Goal: Task Accomplishment & Management: Manage account settings

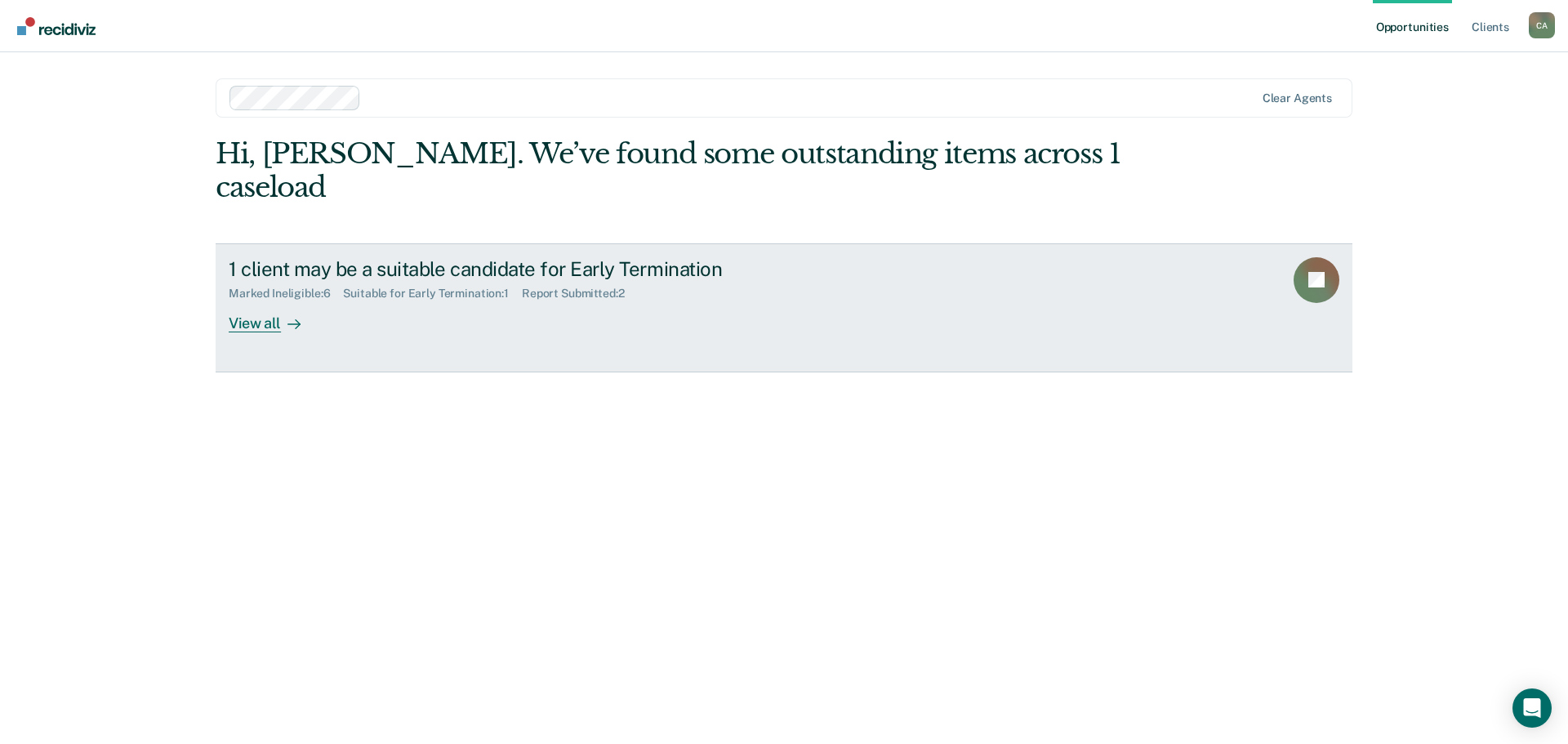
click at [261, 318] on div "View all" at bounding box center [275, 315] width 92 height 31
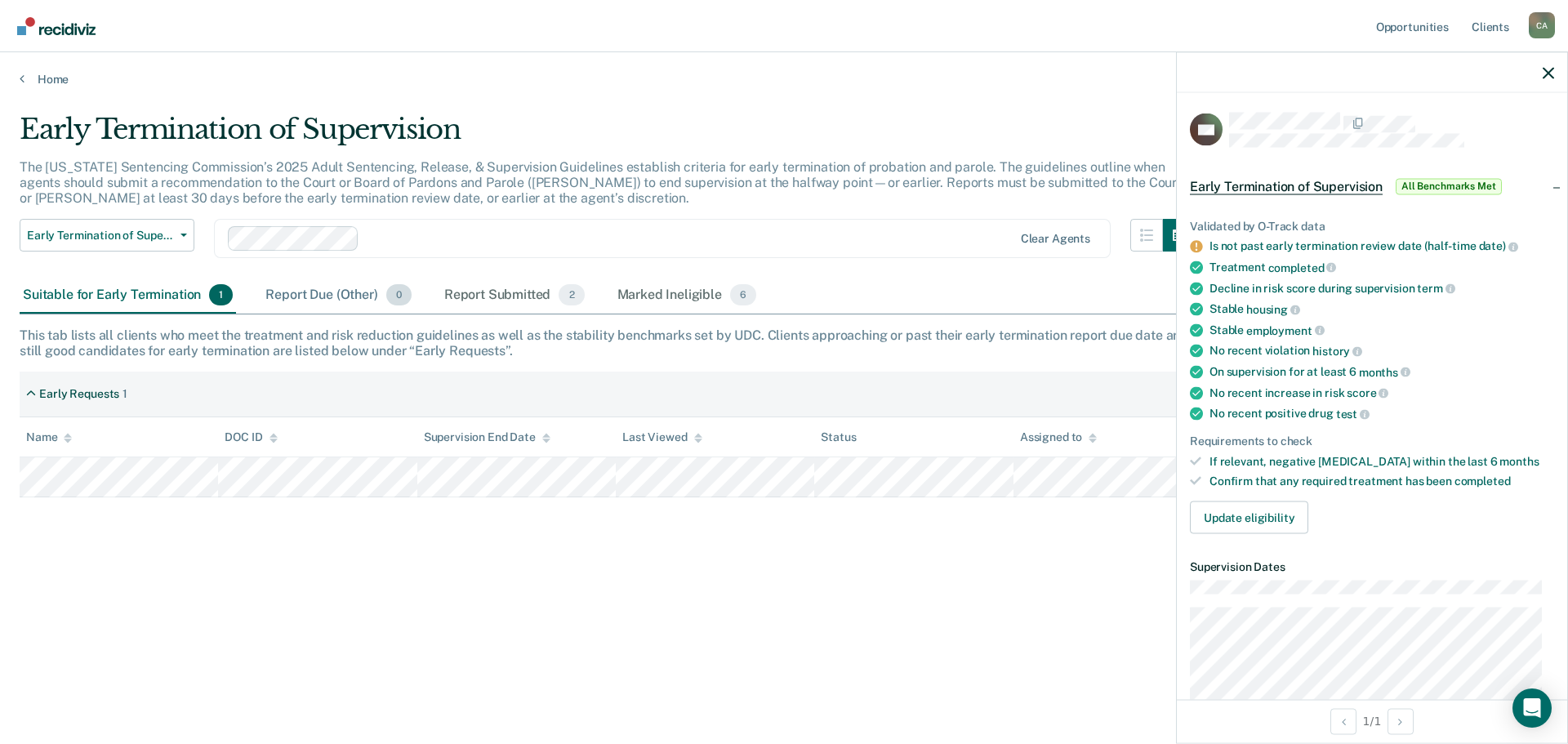
click at [318, 293] on div "Report Due (Other) 0" at bounding box center [337, 295] width 152 height 36
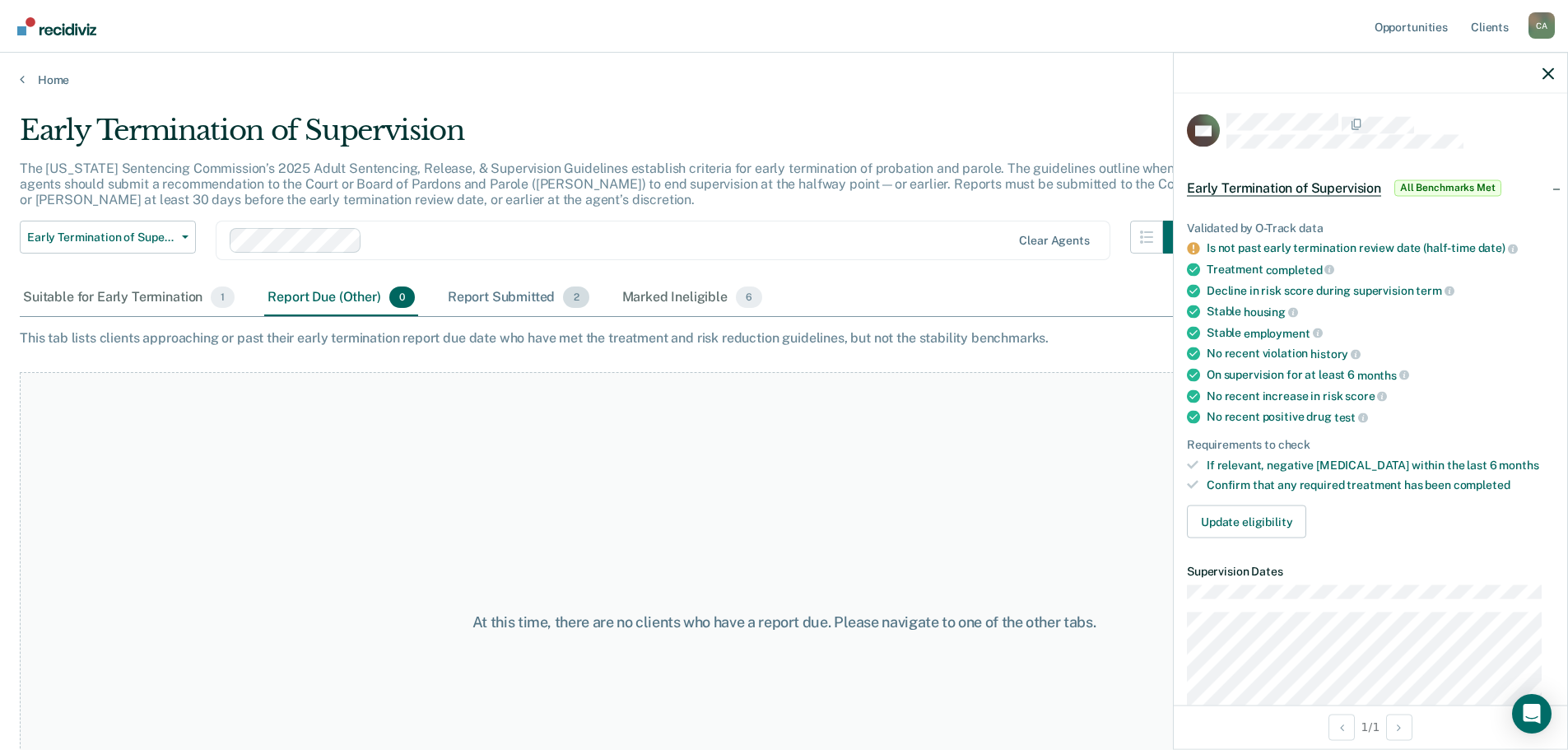
click at [502, 300] on div "Report Submitted 2" at bounding box center [519, 298] width 148 height 36
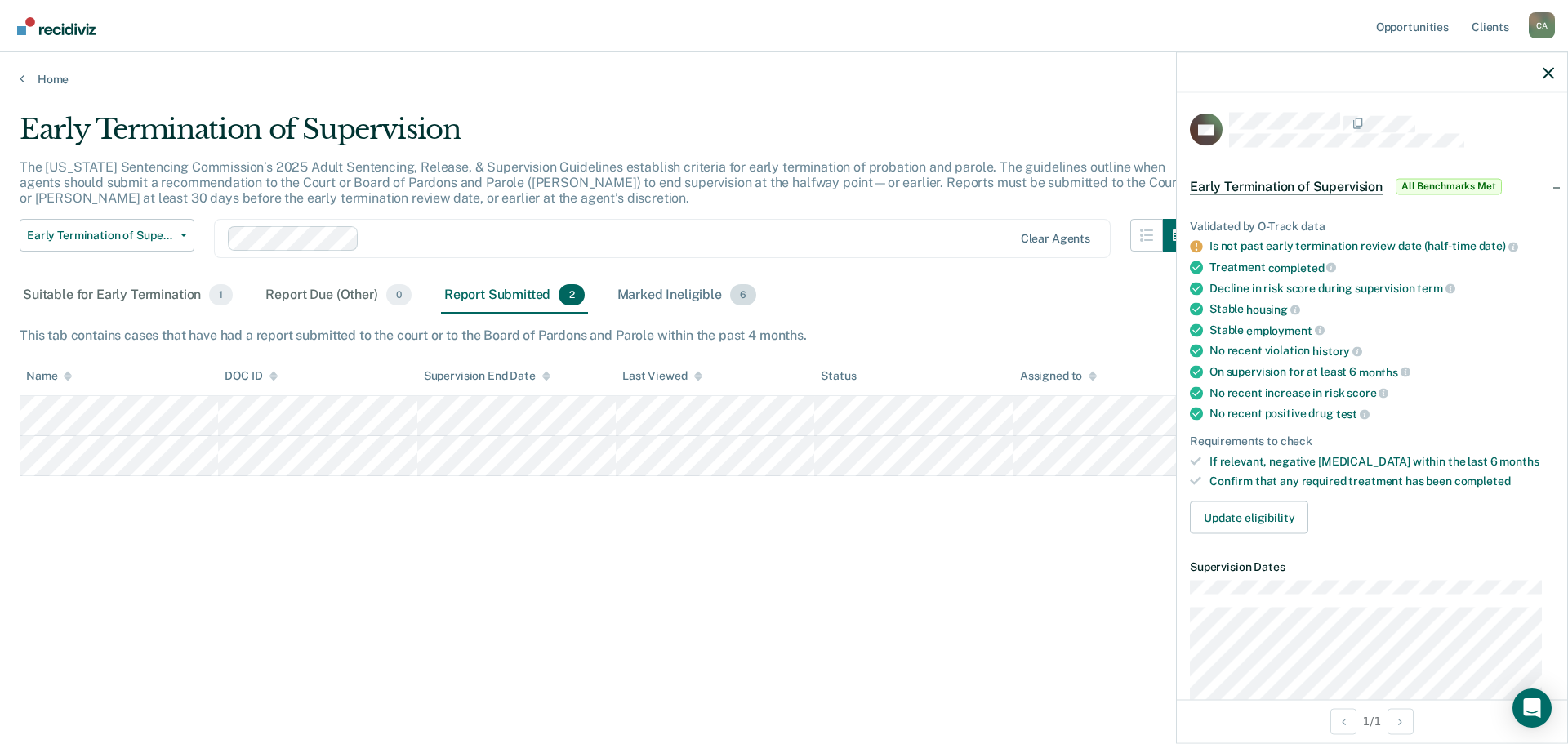
click at [682, 289] on div "Marked Ineligible 6" at bounding box center [686, 295] width 146 height 36
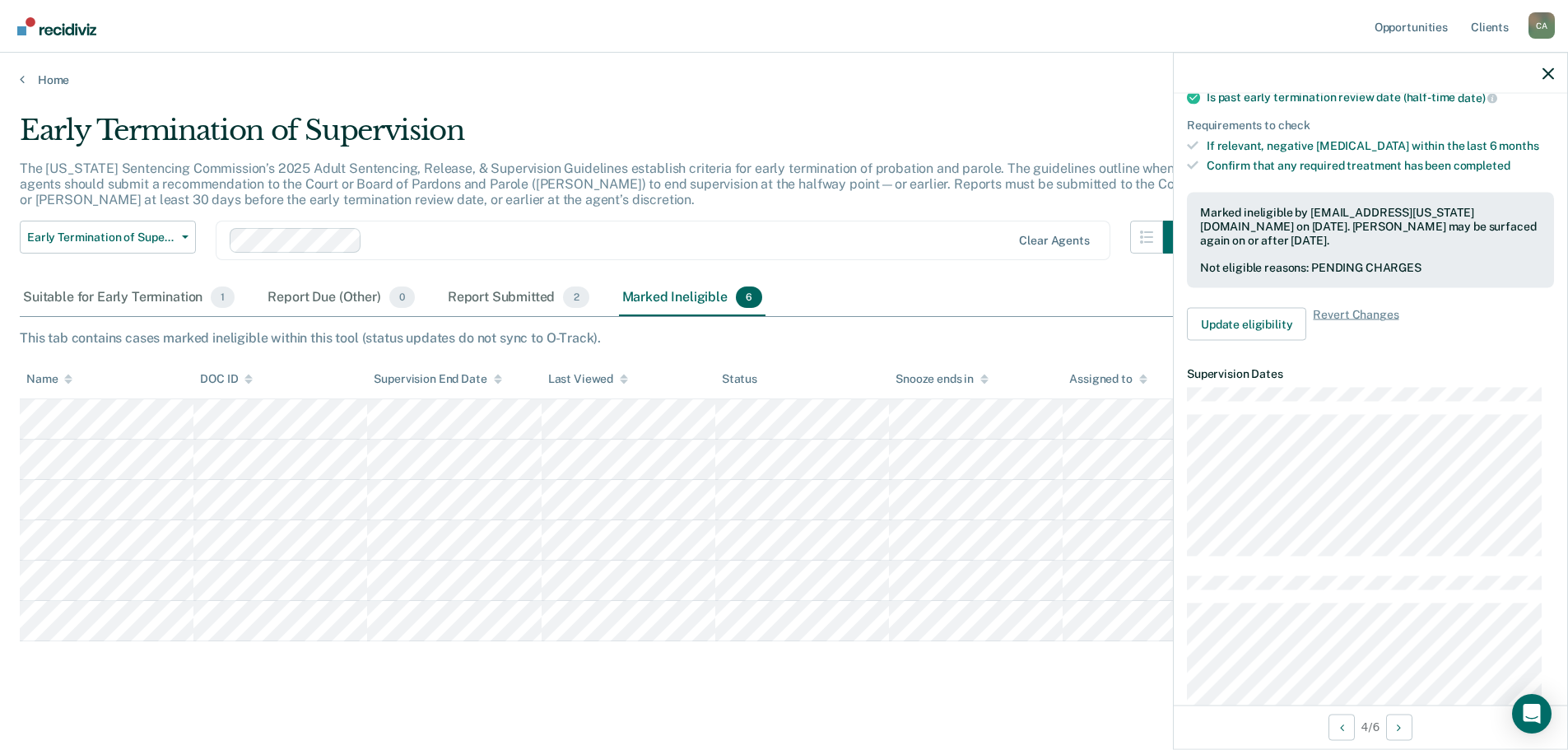
scroll to position [411, 0]
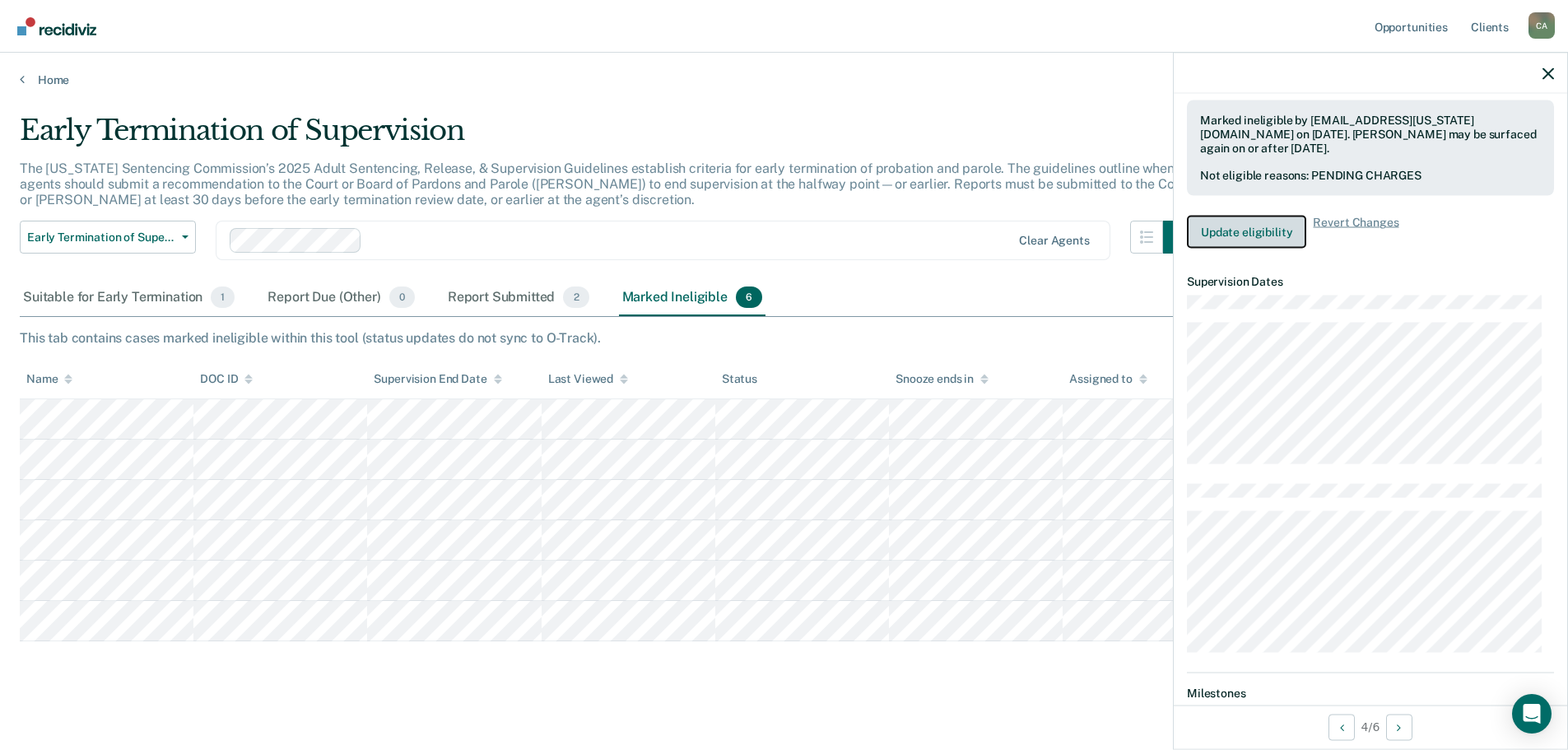
click at [1240, 230] on button "Update eligibility" at bounding box center [1247, 232] width 119 height 33
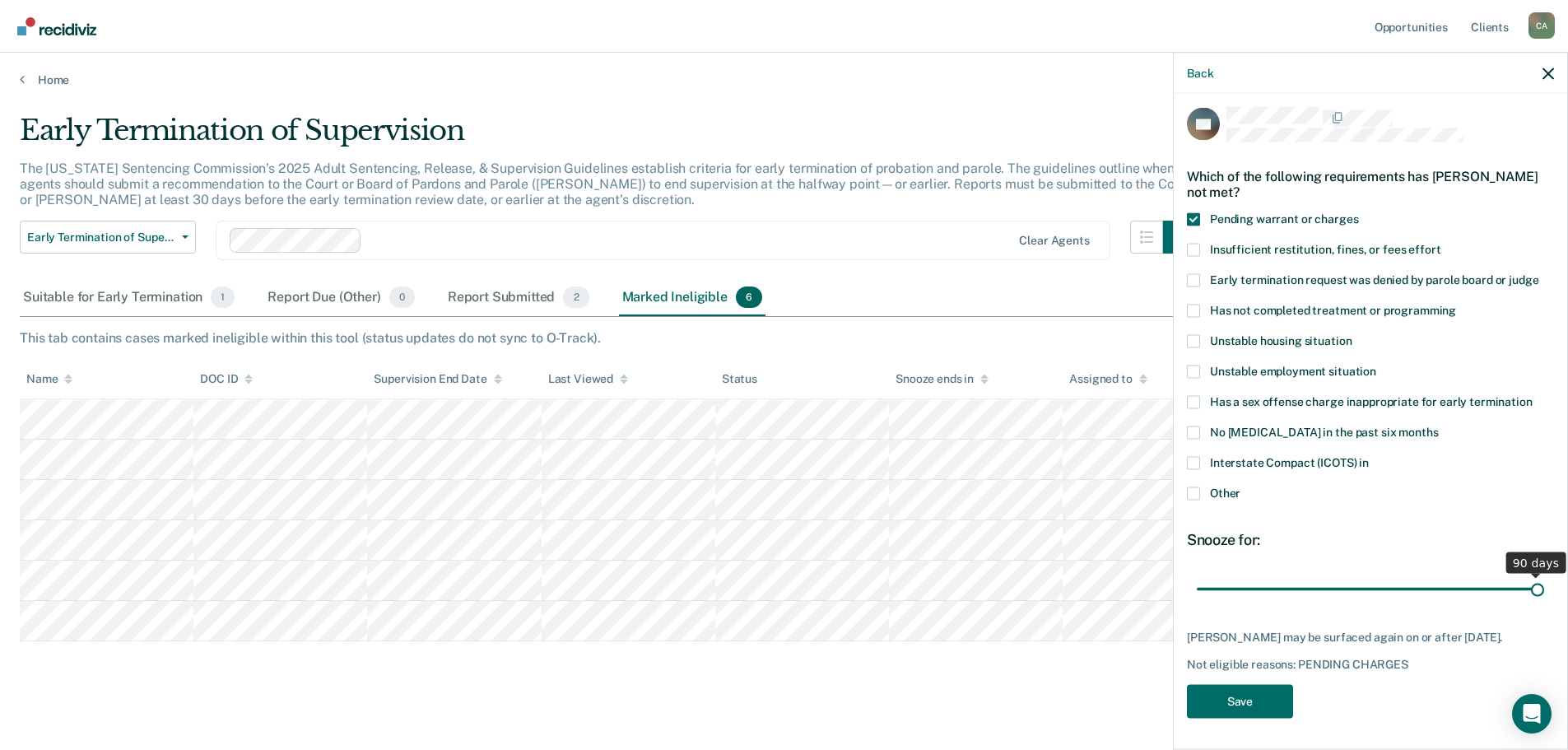
drag, startPoint x: 1310, startPoint y: 590, endPoint x: 1532, endPoint y: 595, distance: 222.1
type input "90"
click at [1532, 595] on input "range" at bounding box center [1371, 589] width 348 height 29
click at [1225, 710] on button "Save" at bounding box center [1240, 700] width 107 height 34
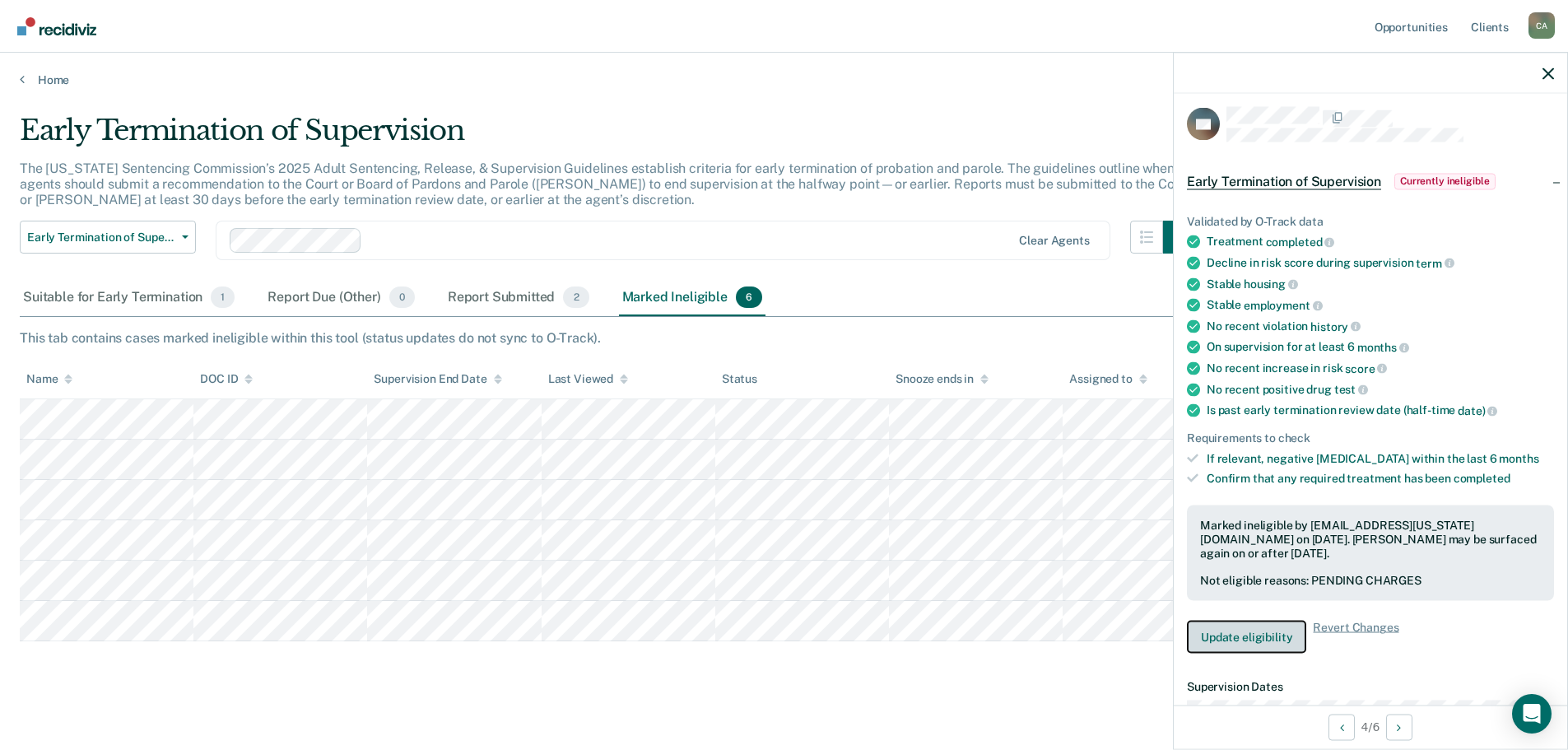
click at [1238, 634] on button "Update eligibility" at bounding box center [1247, 637] width 119 height 33
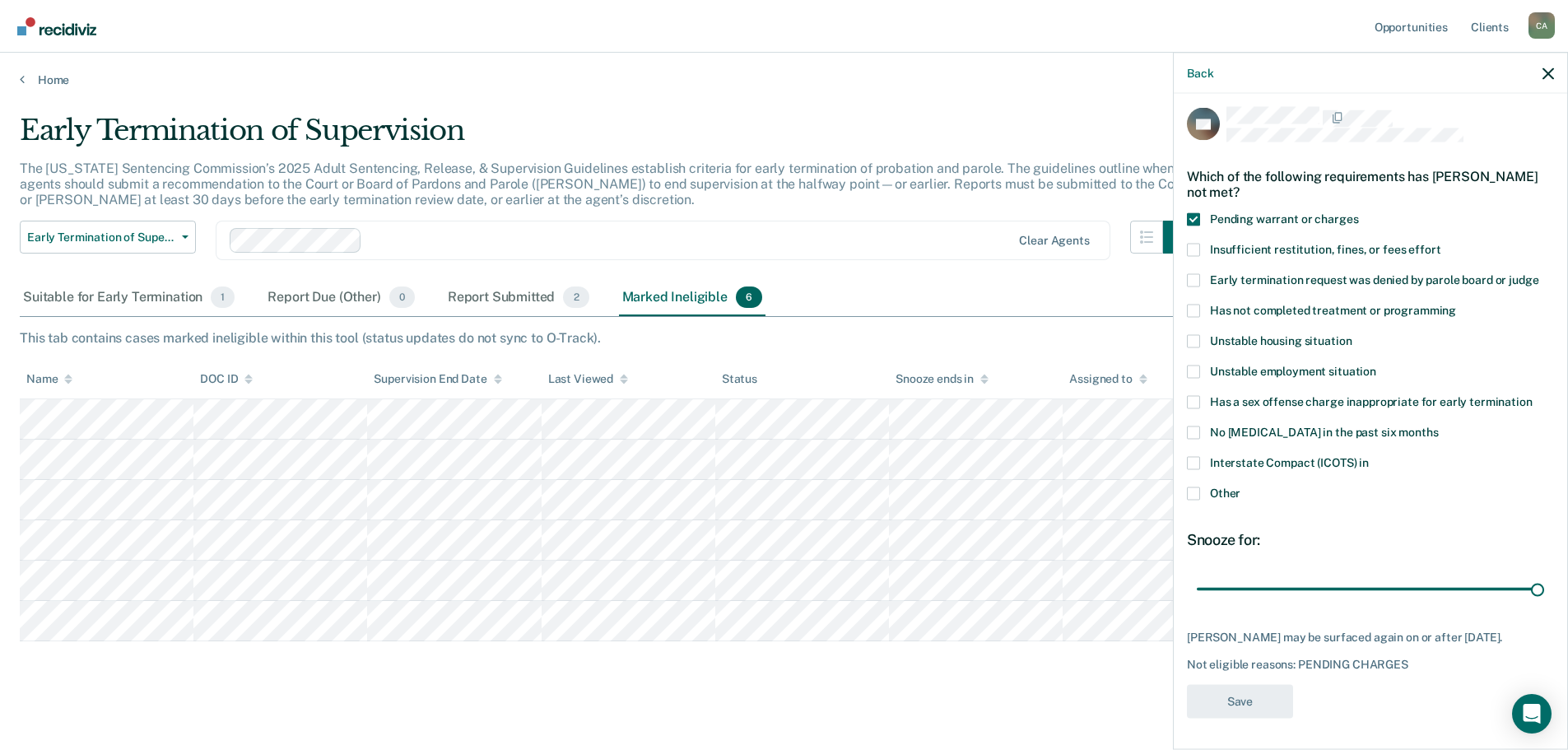
click at [1190, 217] on span at bounding box center [1194, 219] width 13 height 13
click at [1359, 212] on input "Pending warrant or charges" at bounding box center [1359, 212] width 0 height 0
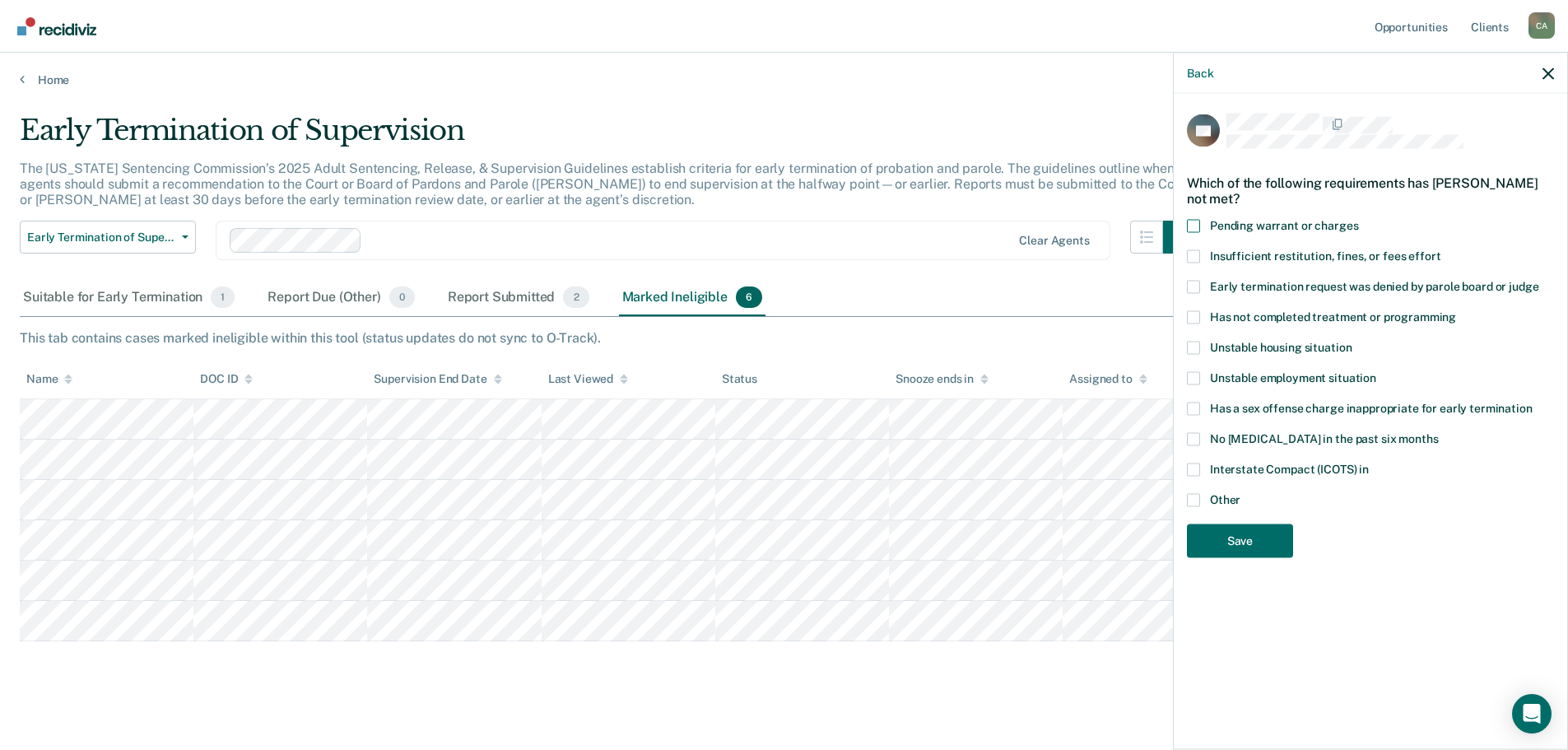
scroll to position [0, 0]
click at [1194, 222] on span at bounding box center [1194, 226] width 13 height 13
click at [1359, 219] on input "Pending warrant or charges" at bounding box center [1359, 219] width 0 height 0
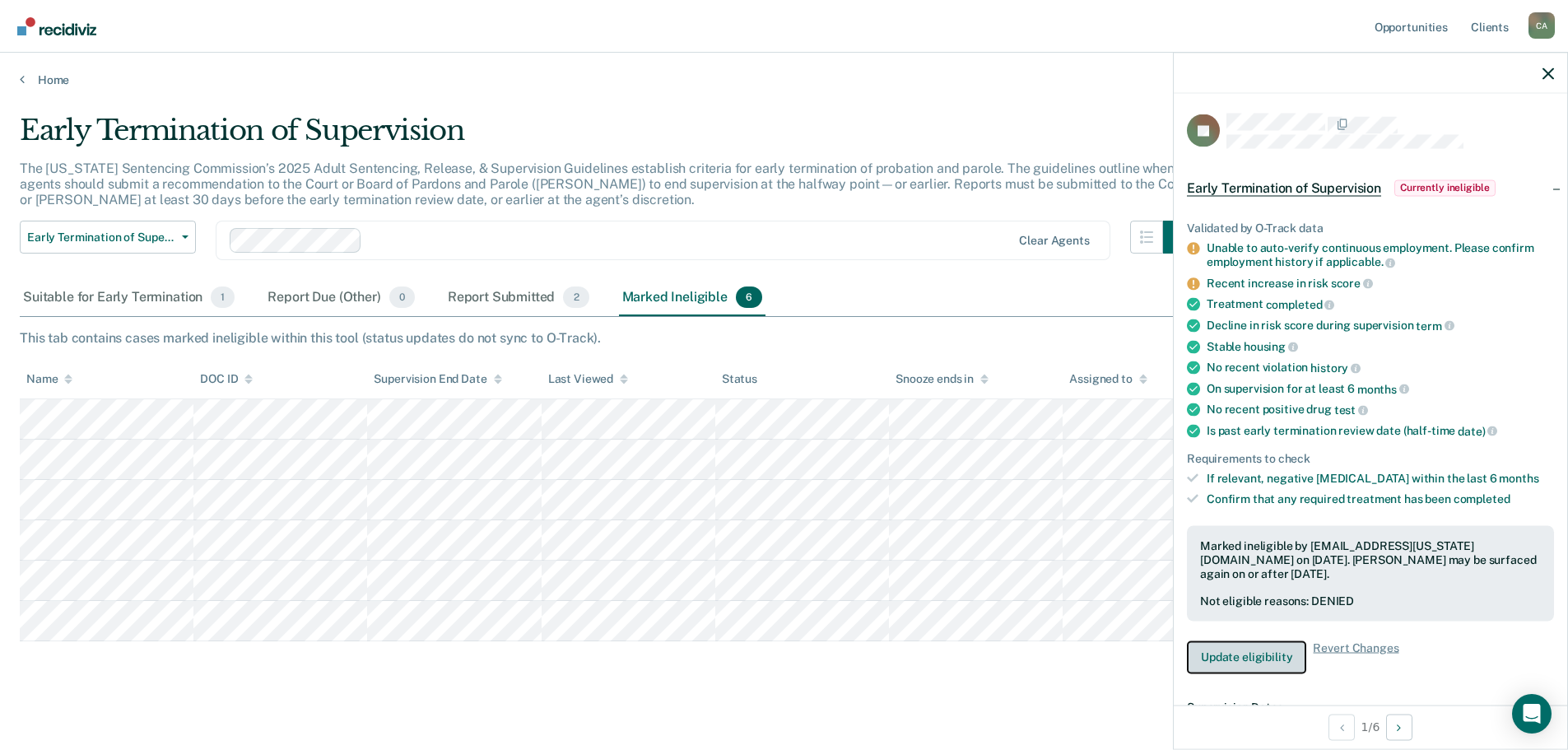
click at [1248, 656] on button "Update eligibility" at bounding box center [1247, 657] width 119 height 33
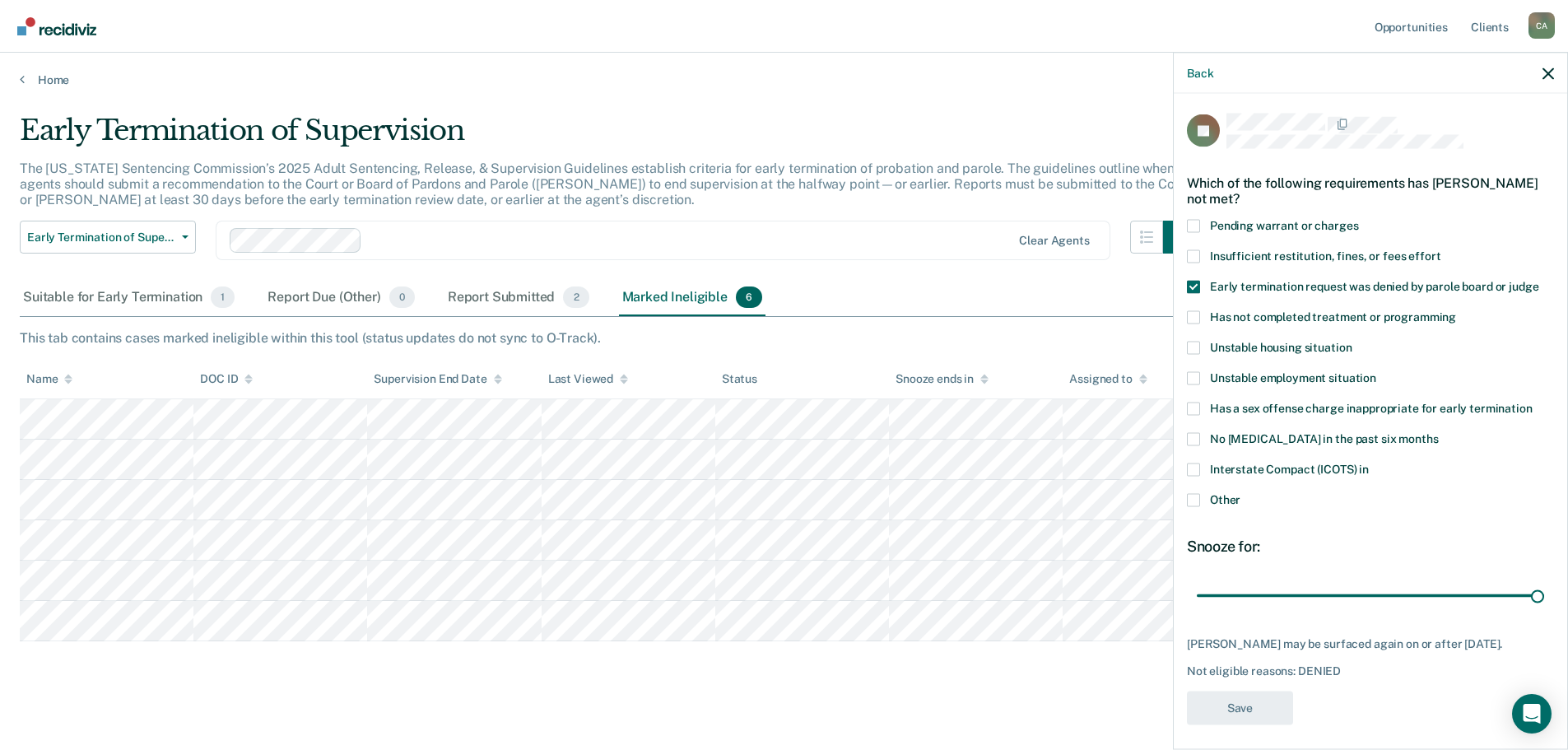
click at [1195, 223] on span at bounding box center [1194, 226] width 13 height 13
click at [1359, 219] on input "Pending warrant or charges" at bounding box center [1359, 219] width 0 height 0
click at [1248, 708] on button "Save" at bounding box center [1240, 707] width 107 height 34
type input "33"
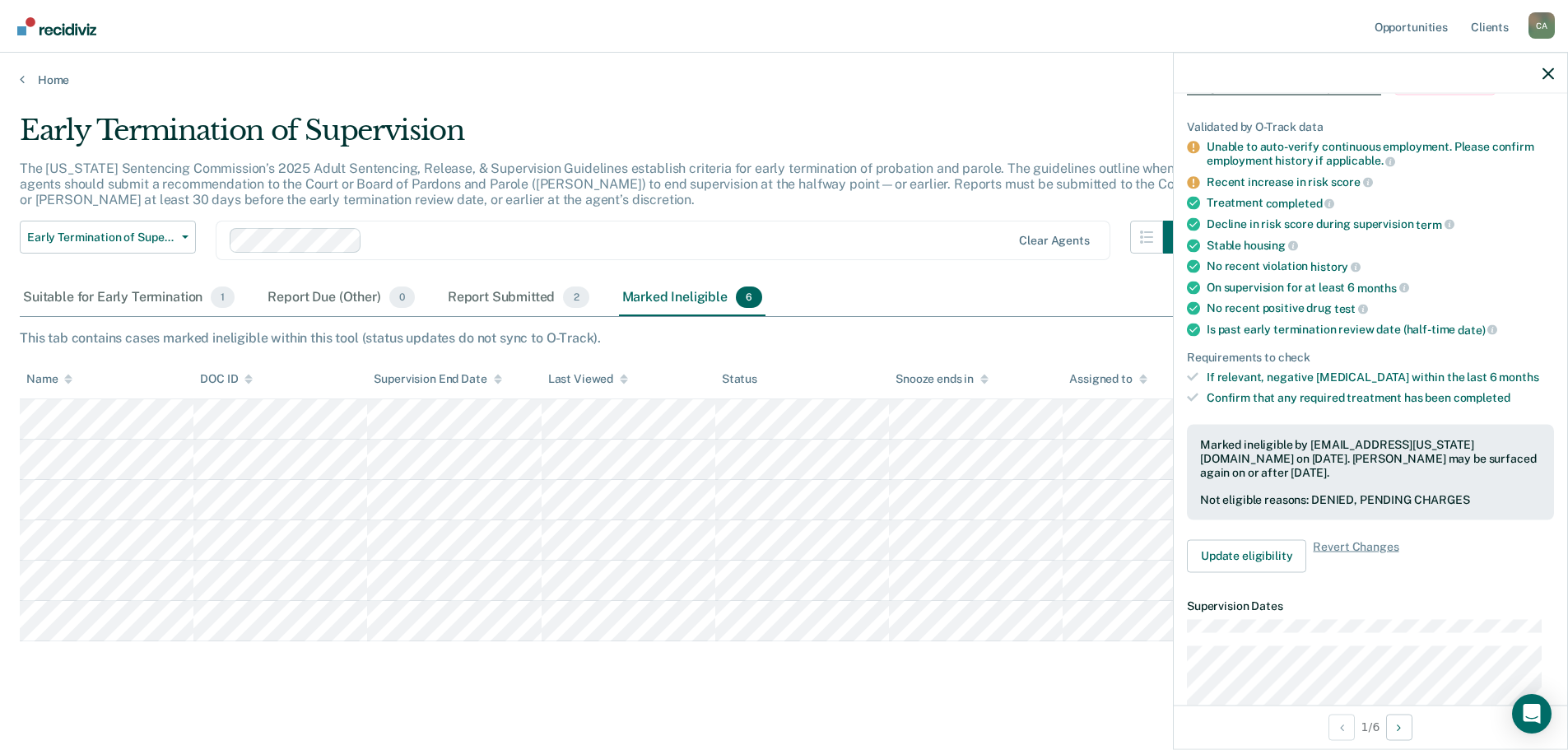
scroll to position [247, 0]
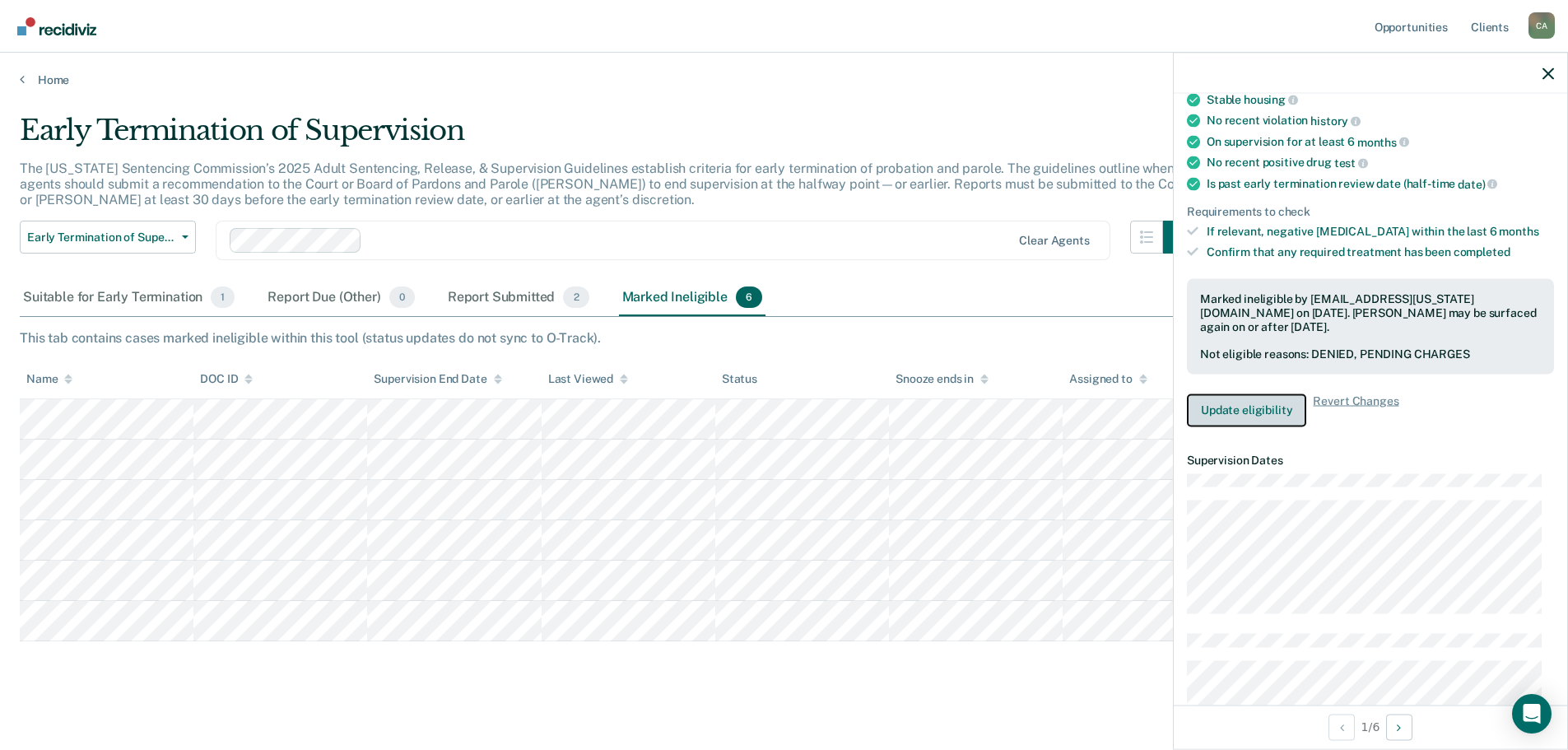
click at [1237, 401] on button "Update eligibility" at bounding box center [1247, 410] width 119 height 33
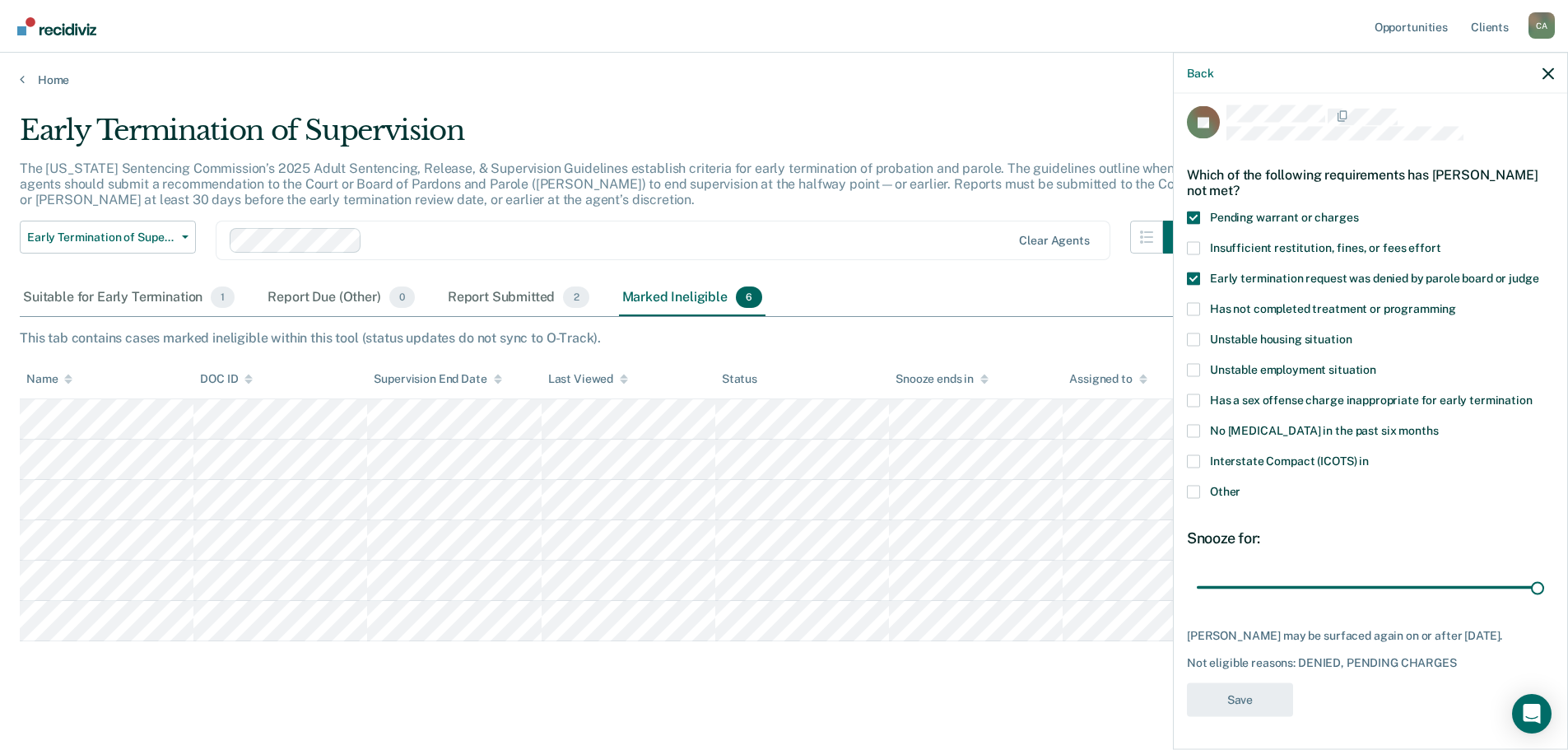
scroll to position [33, 0]
drag, startPoint x: 1524, startPoint y: 561, endPoint x: 1547, endPoint y: 561, distance: 23.0
click at [1545, 572] on input "range" at bounding box center [1371, 587] width 348 height 29
type input "33"
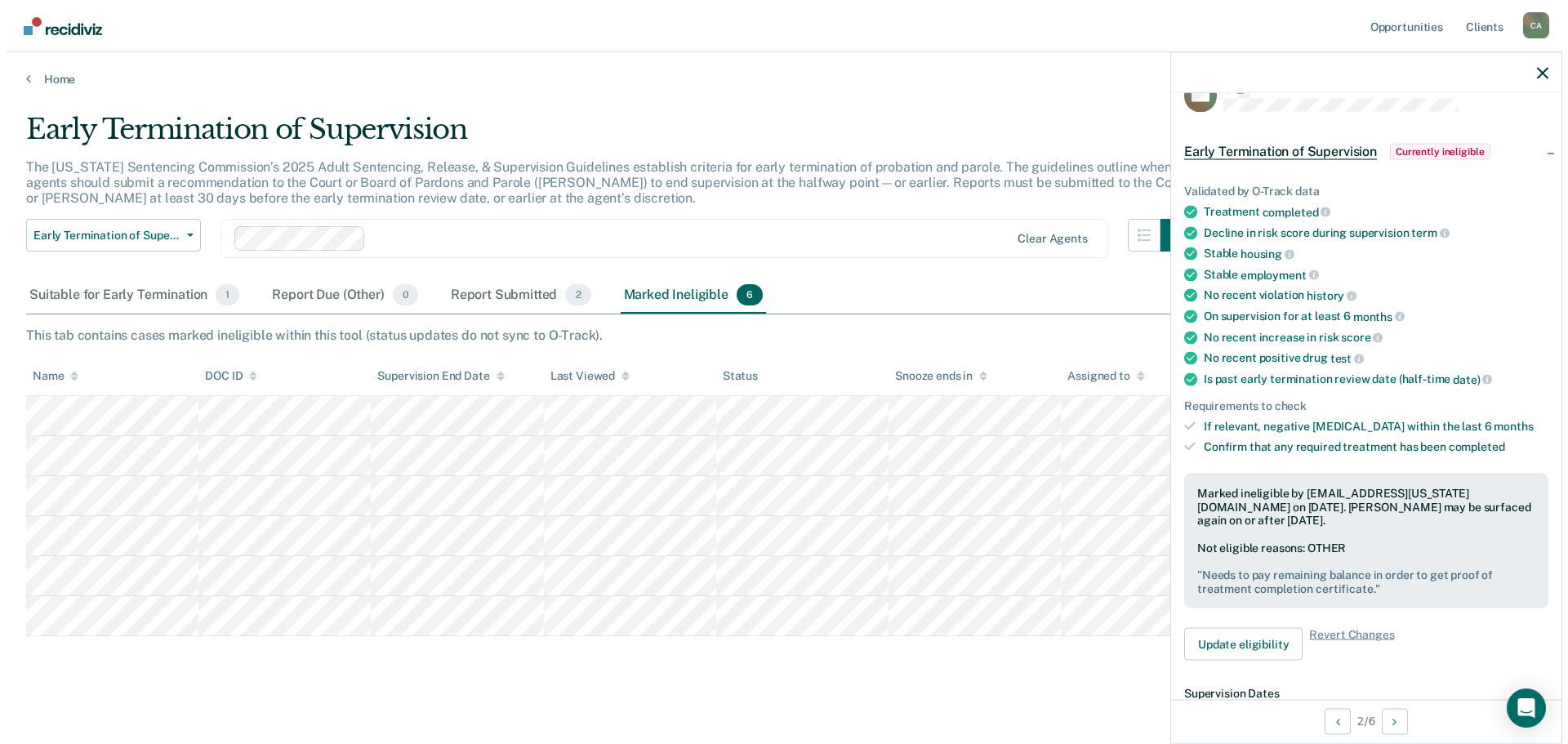
scroll to position [20, 0]
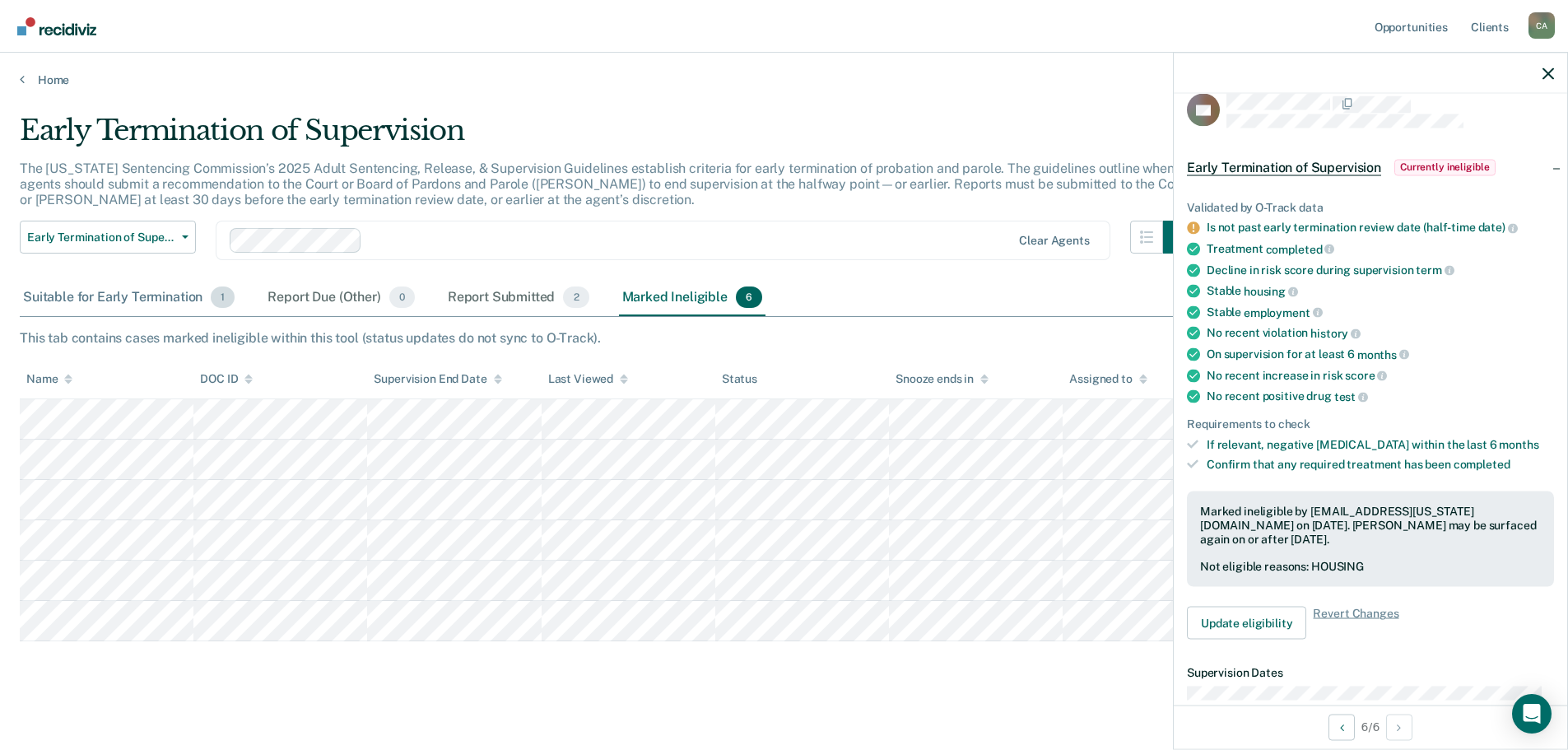
click at [129, 291] on div "Suitable for Early Termination 1" at bounding box center [129, 298] width 218 height 36
